Goal: Information Seeking & Learning: Find specific fact

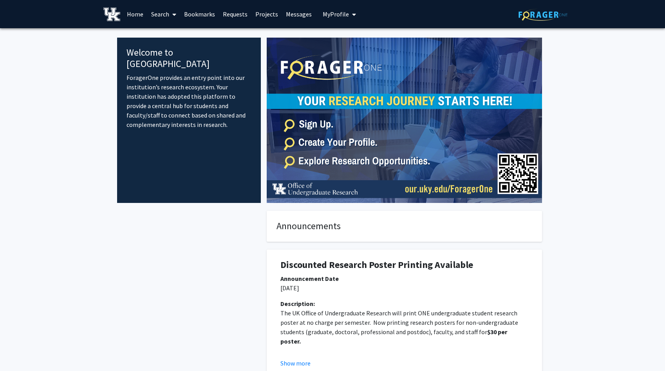
click at [323, 15] on span "My Profile" at bounding box center [336, 14] width 26 height 8
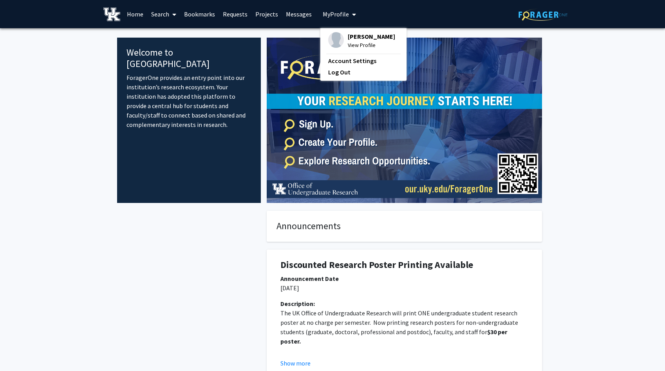
click at [269, 17] on link "Projects" at bounding box center [266, 13] width 31 height 27
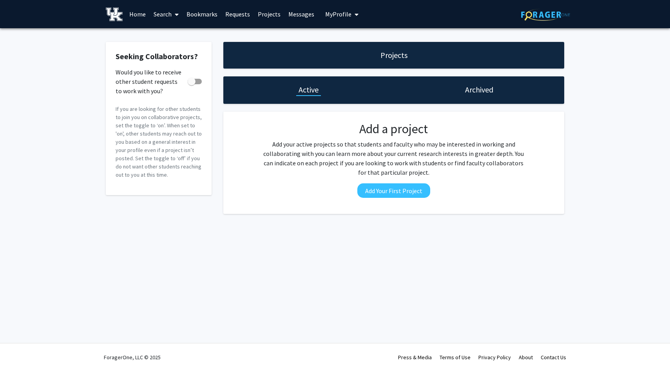
click at [245, 13] on link "Requests" at bounding box center [237, 13] width 32 height 27
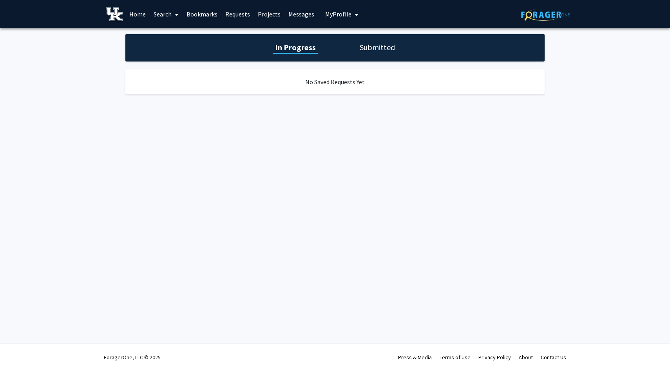
click at [150, 12] on link "Search" at bounding box center [166, 13] width 33 height 27
click at [141, 12] on link "Home" at bounding box center [137, 13] width 24 height 27
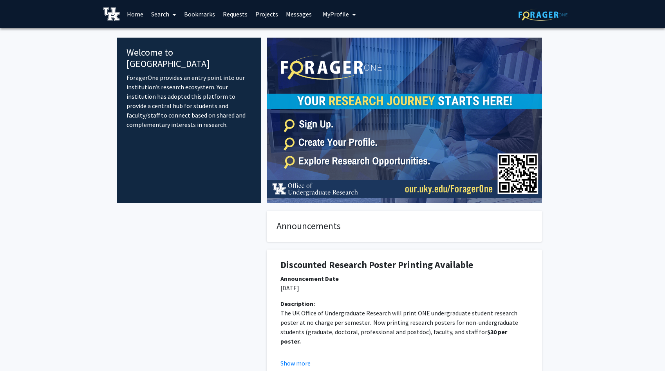
click at [161, 14] on link "Search" at bounding box center [163, 13] width 33 height 27
click at [172, 38] on span "Faculty/Staff" at bounding box center [176, 36] width 58 height 16
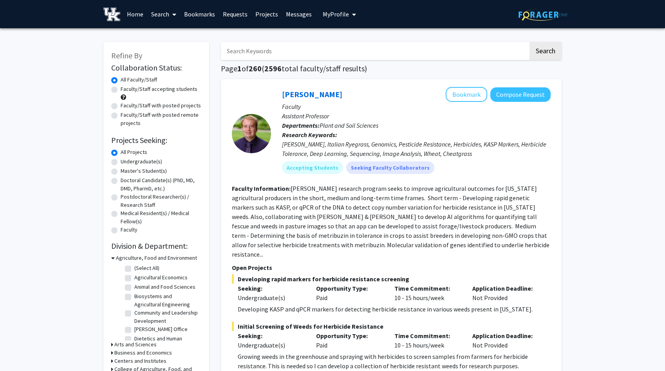
click at [269, 51] on input "Search Keywords" at bounding box center [374, 51] width 307 height 18
type input "[PERSON_NAME]"
click at [529, 42] on button "Search" at bounding box center [545, 51] width 32 height 18
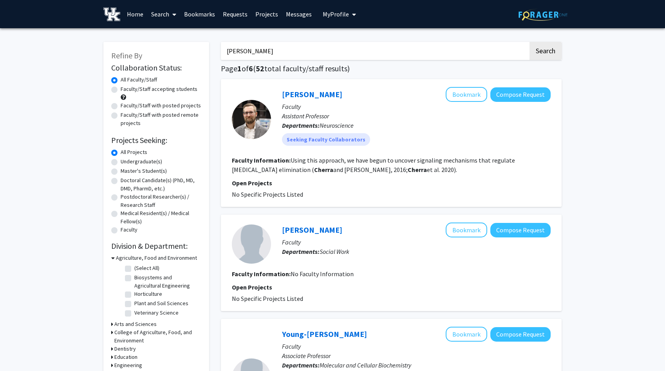
click at [259, 123] on div at bounding box center [251, 119] width 39 height 39
click at [292, 90] on div "[PERSON_NAME] Bookmark Compose Request" at bounding box center [416, 94] width 269 height 15
click at [291, 92] on link "[PERSON_NAME]" at bounding box center [312, 94] width 60 height 10
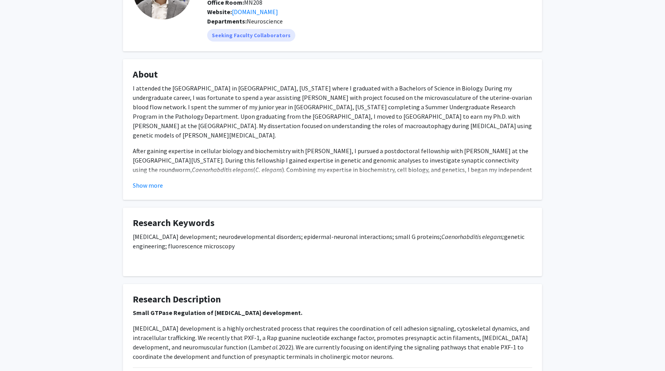
scroll to position [88, 0]
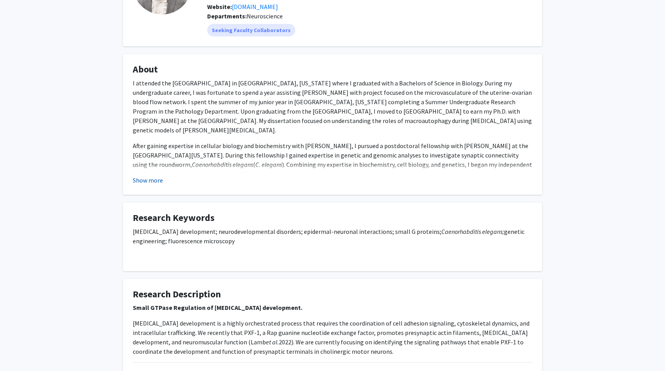
click at [149, 180] on button "Show more" at bounding box center [148, 179] width 30 height 9
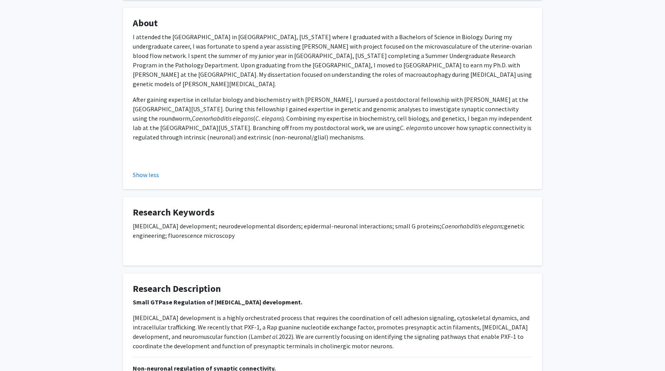
scroll to position [136, 0]
